Goal: Find specific page/section: Find specific page/section

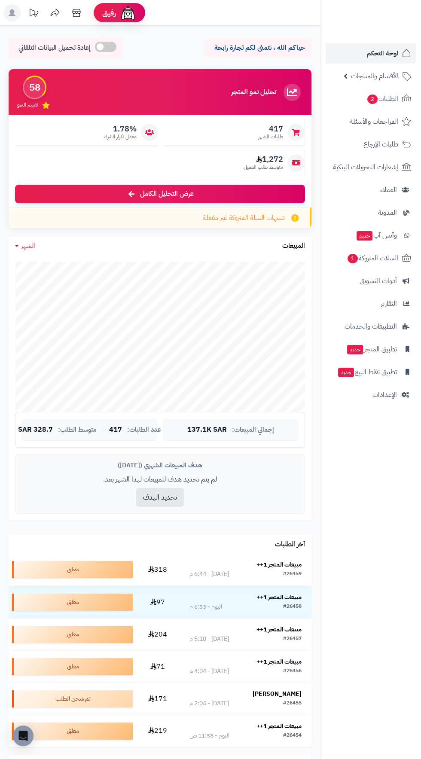
click at [292, 564] on strong "مبيعات المتجر 1++" at bounding box center [279, 564] width 45 height 9
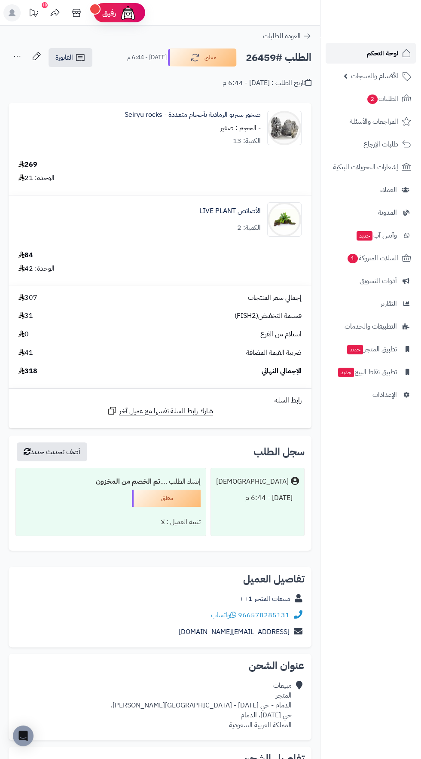
click at [377, 52] on span "لوحة التحكم" at bounding box center [382, 53] width 31 height 12
